Goal: Find specific page/section: Find specific page/section

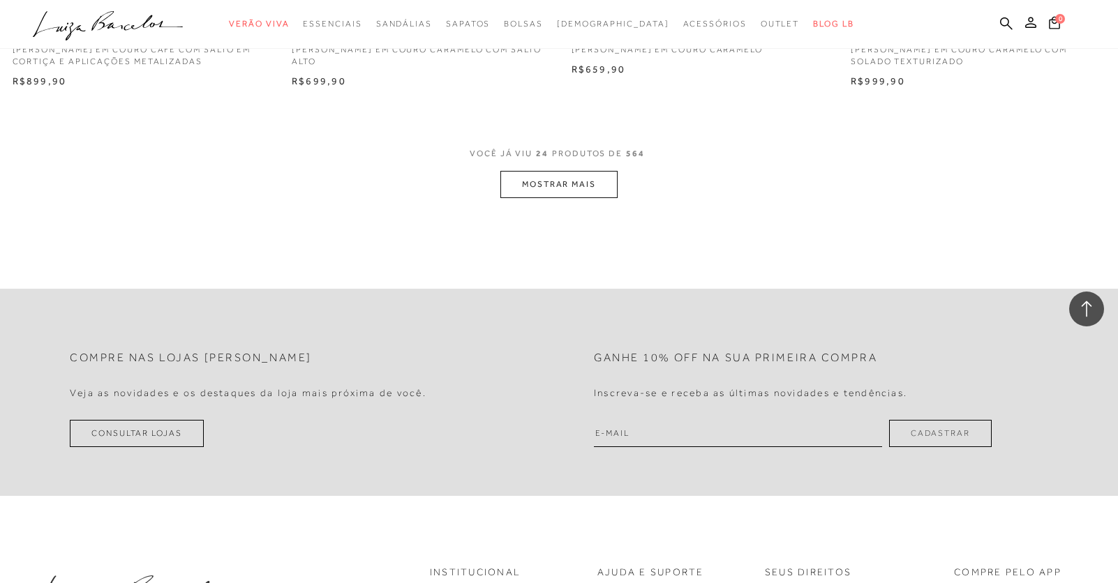
scroll to position [2830, 0]
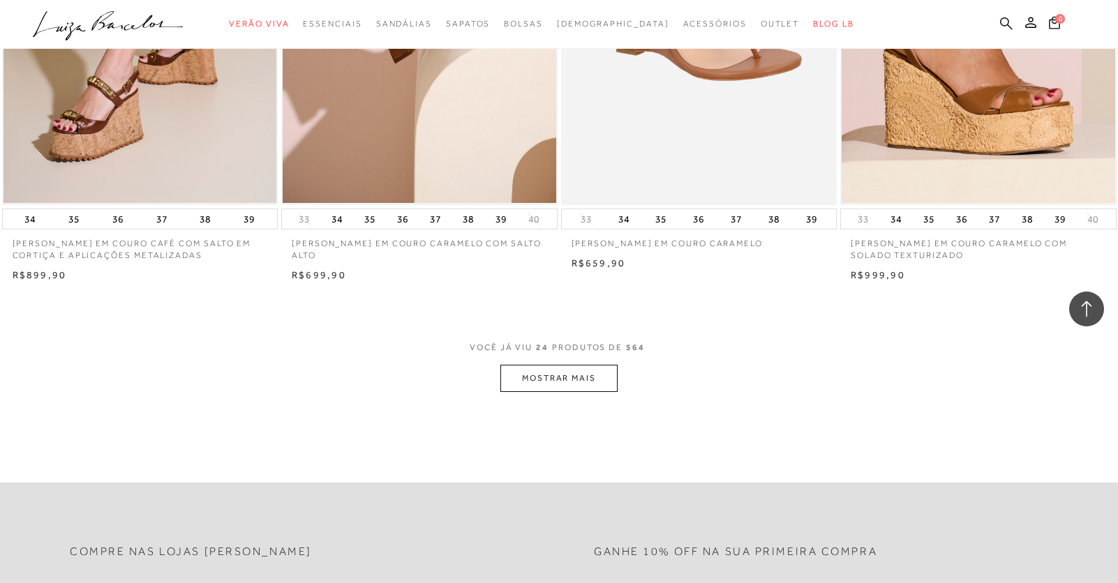
click at [1012, 17] on icon at bounding box center [1006, 23] width 13 height 13
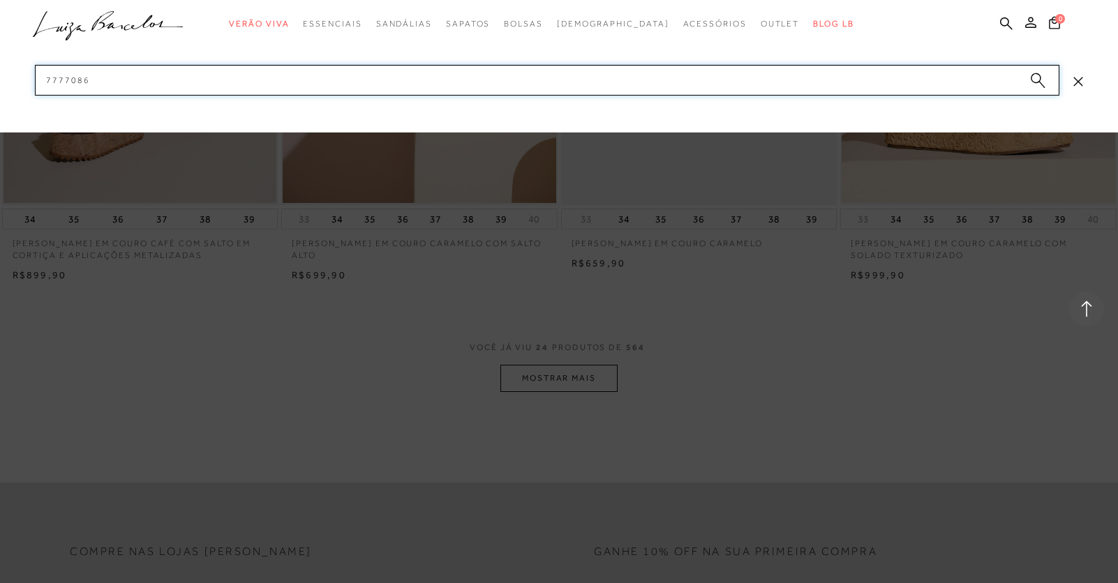
type input "77770862"
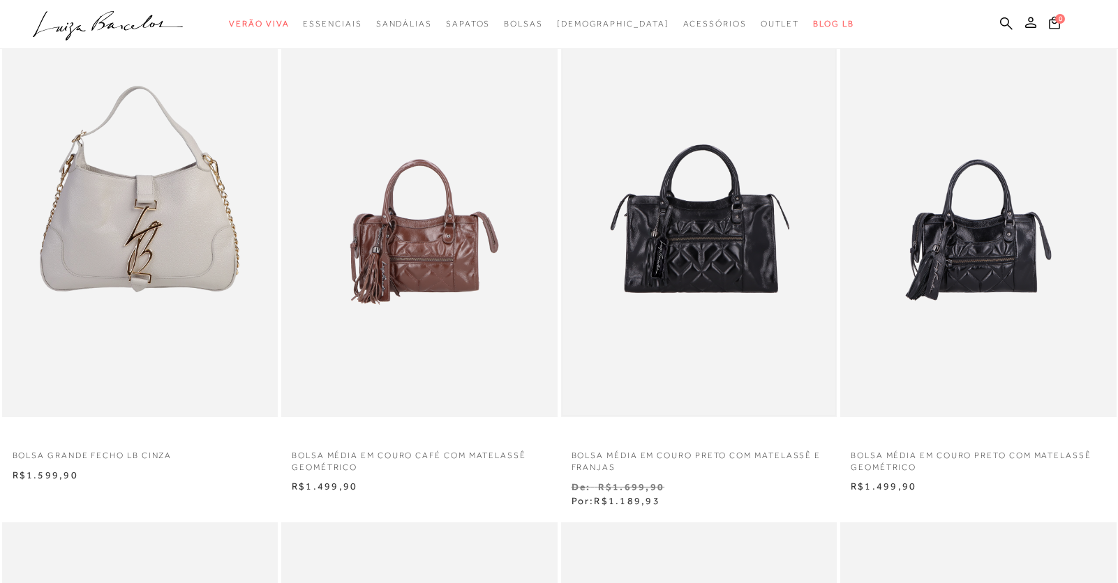
scroll to position [140, 0]
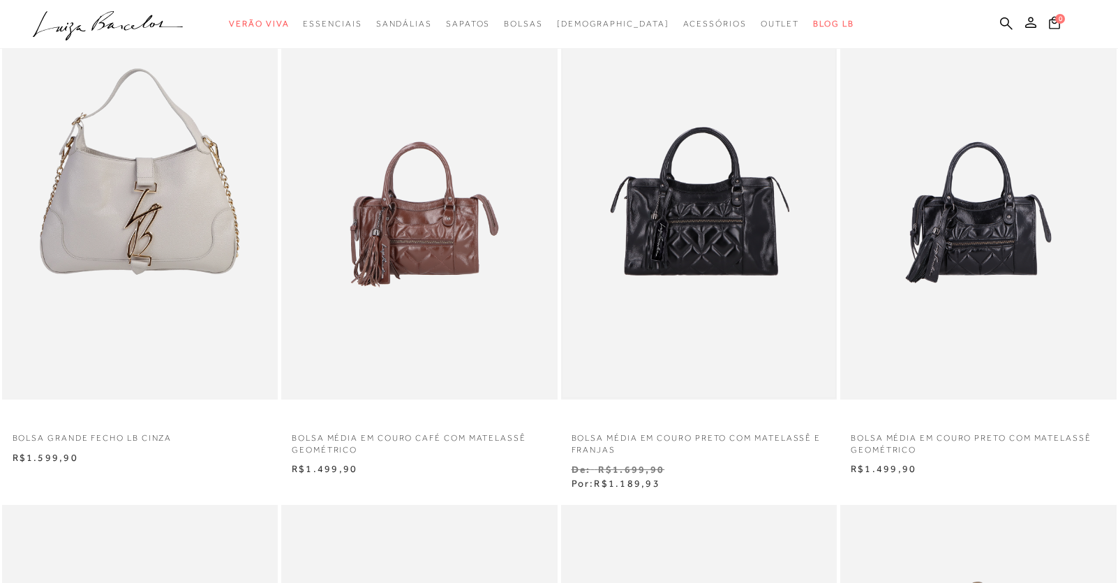
click at [718, 245] on img at bounding box center [699, 193] width 274 height 410
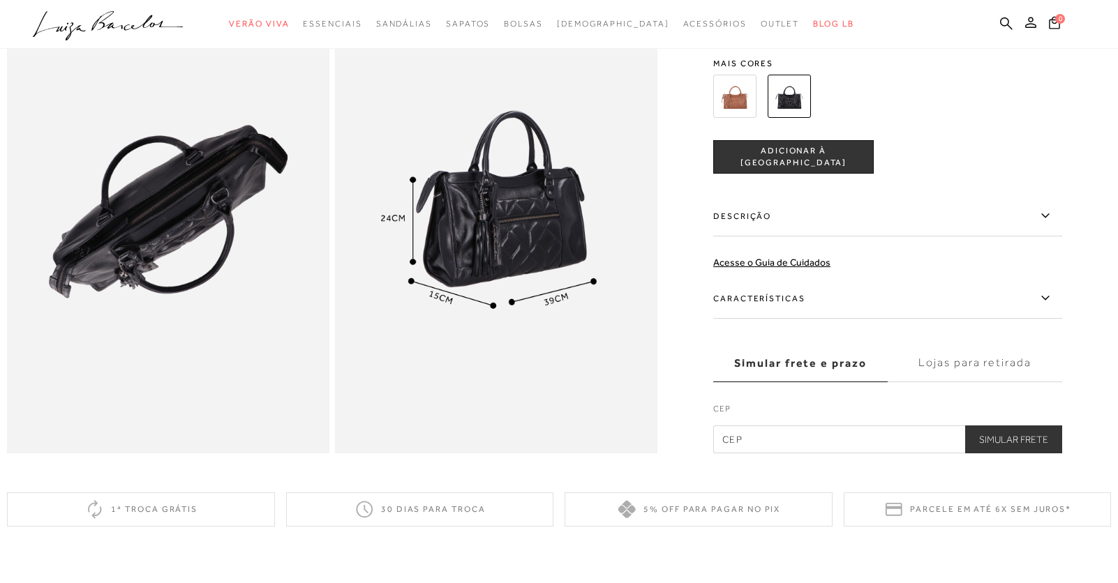
scroll to position [907, 0]
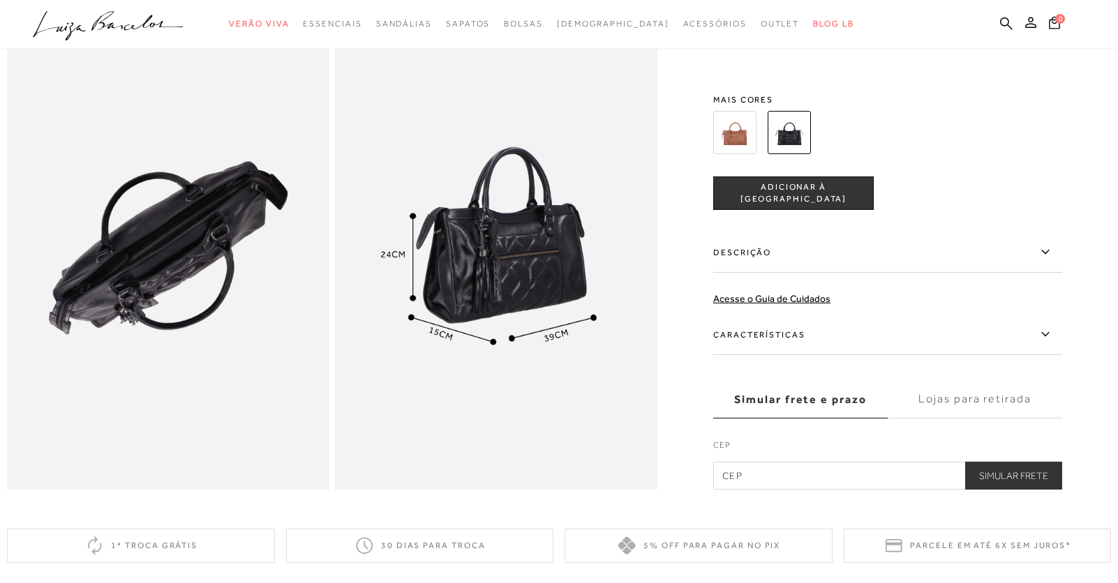
drag, startPoint x: 1010, startPoint y: 21, endPoint x: 948, endPoint y: 36, distance: 63.1
click at [1010, 20] on icon at bounding box center [1006, 23] width 13 height 13
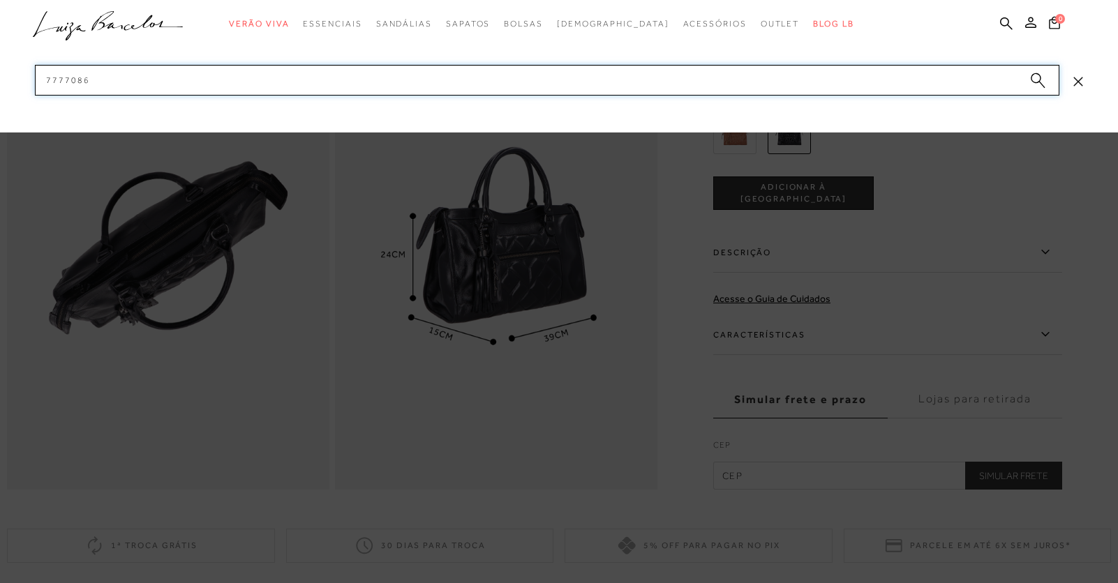
type input "77770861"
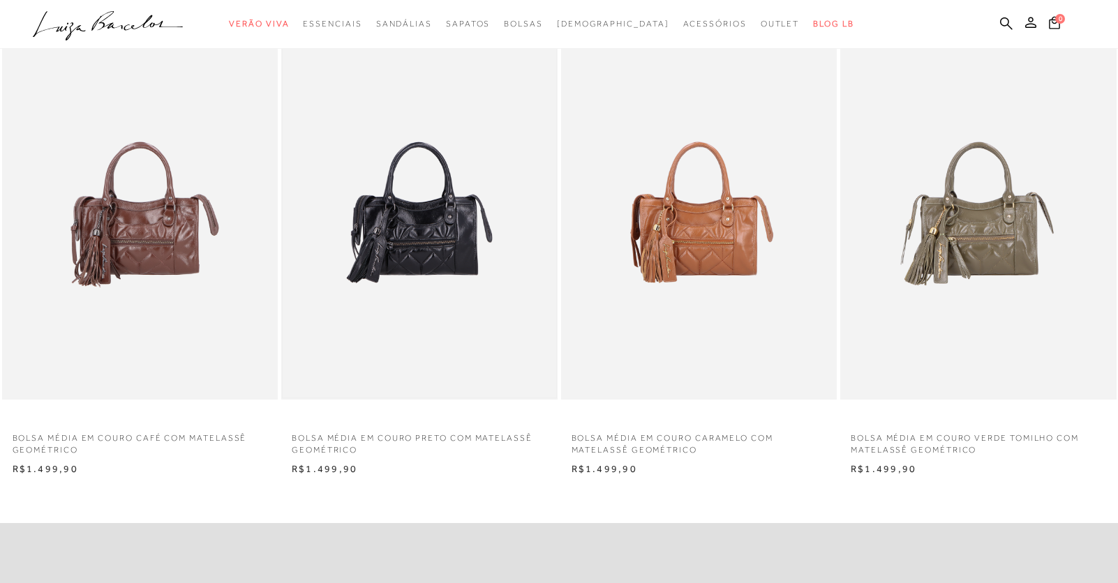
click at [447, 260] on img at bounding box center [420, 193] width 274 height 410
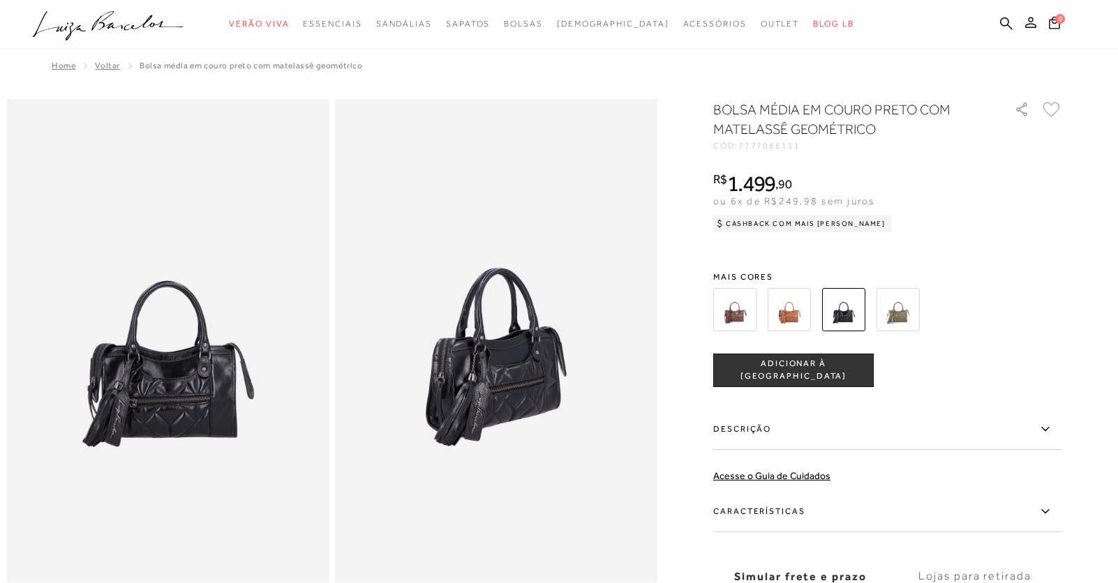
click at [998, 22] on ul ".a{fill-rule:evenodd;} Verão Viva Em alta Favoritos das Influenciadoras Apostas…" at bounding box center [548, 24] width 1031 height 26
click at [1006, 23] on icon at bounding box center [1006, 23] width 13 height 13
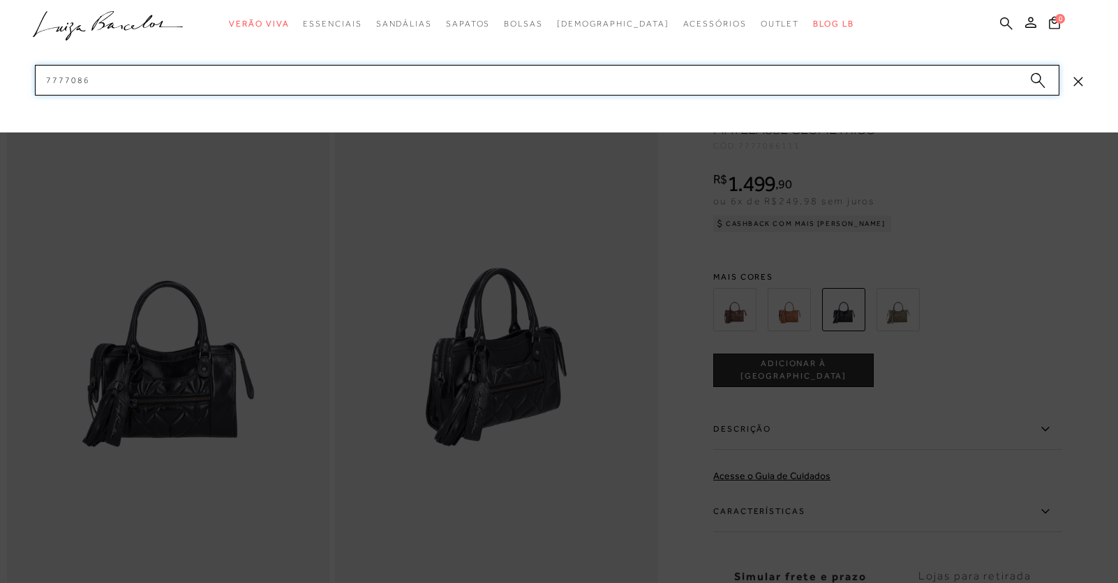
type input "77770862"
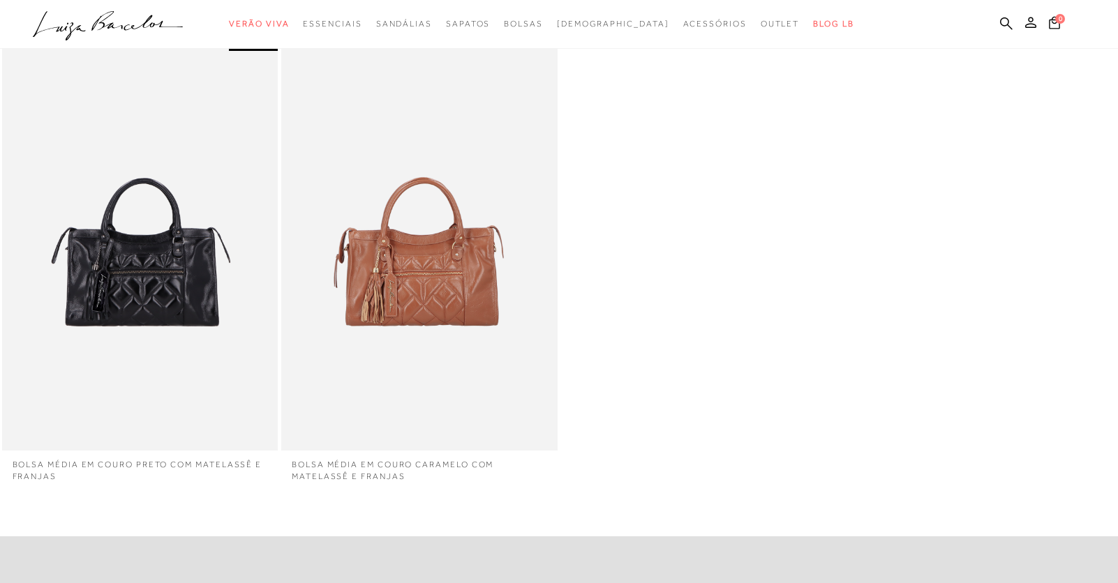
scroll to position [209, 0]
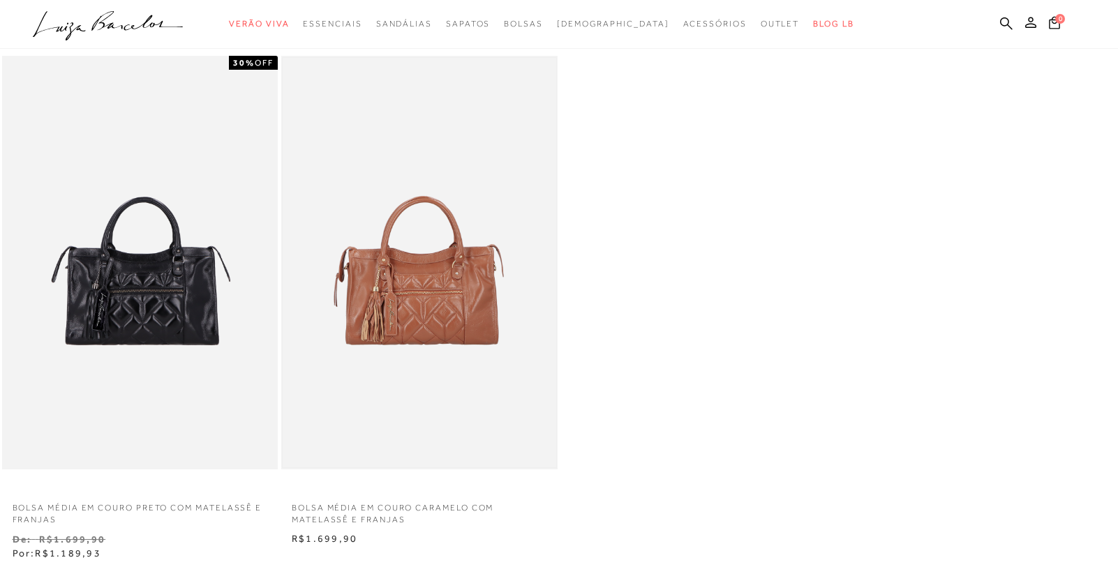
click at [473, 268] on img at bounding box center [420, 263] width 274 height 410
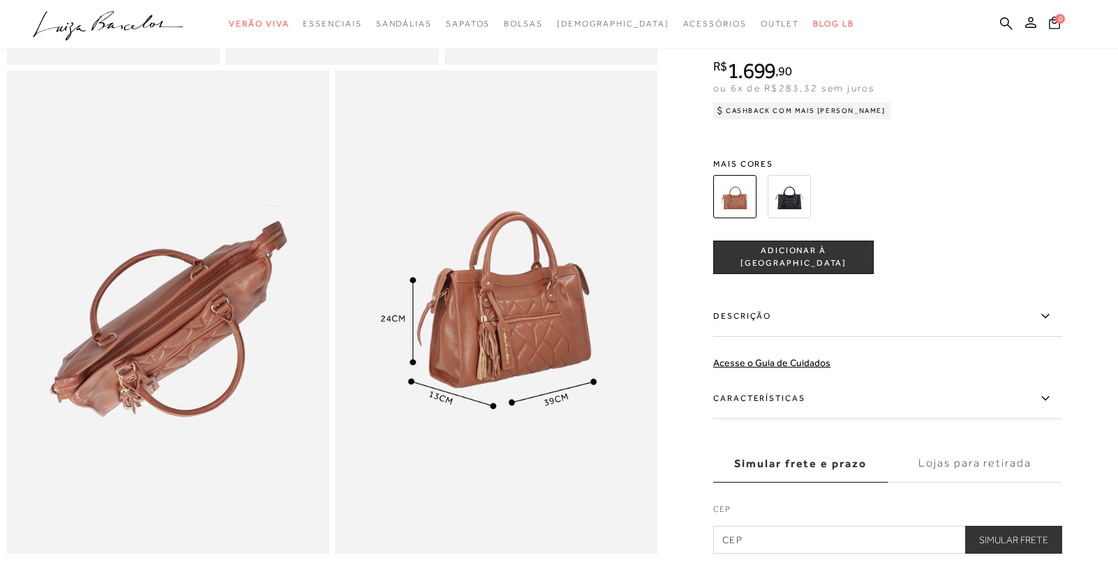
scroll to position [907, 0]
